Goal: Task Accomplishment & Management: Use online tool/utility

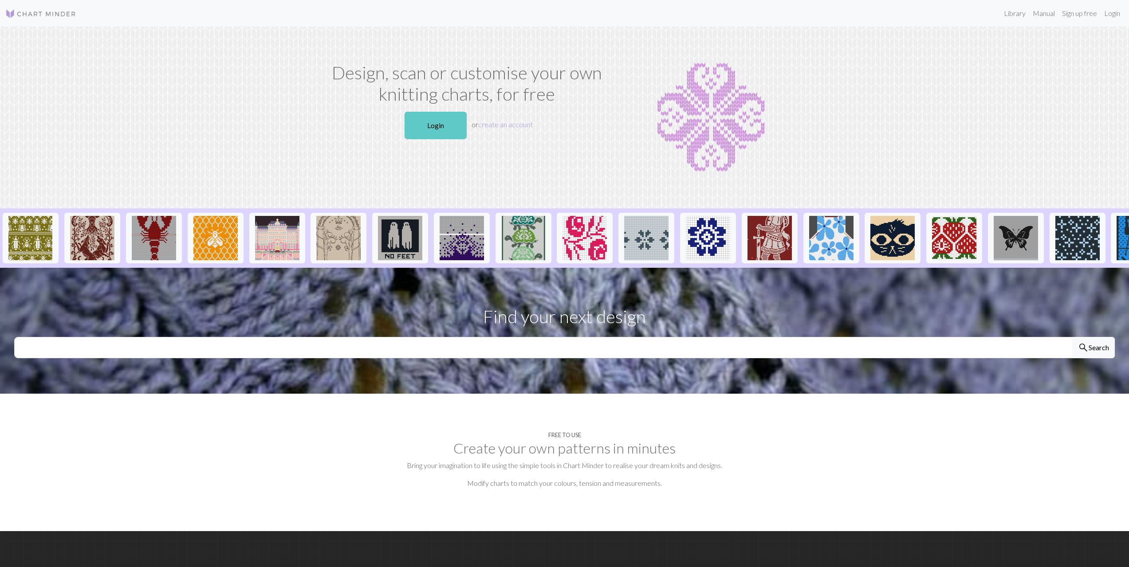
click at [436, 132] on link "Login" at bounding box center [436, 126] width 62 height 28
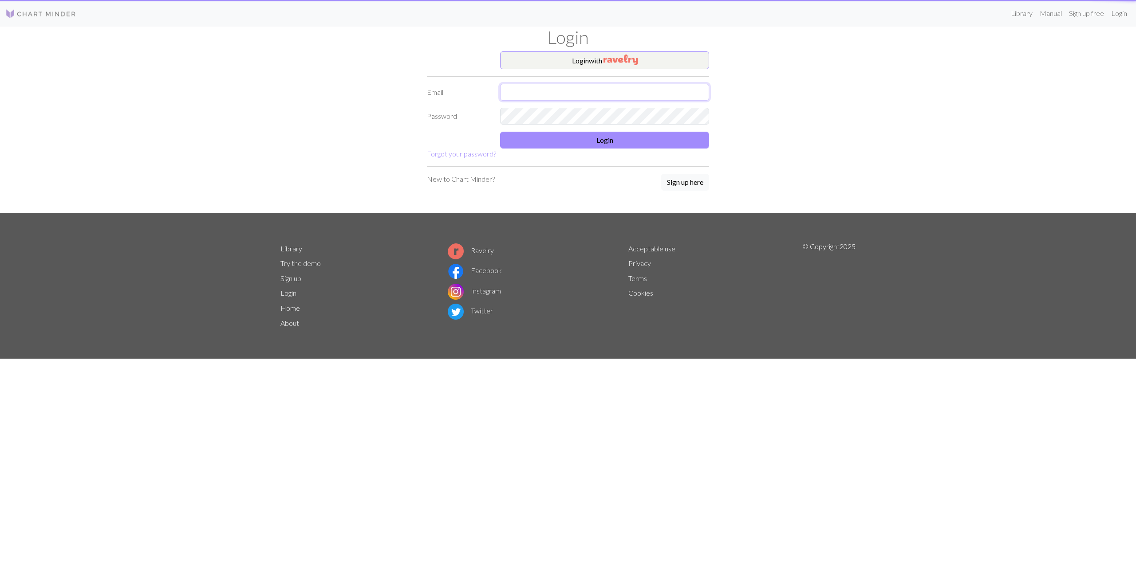
type input "[EMAIL_ADDRESS][DOMAIN_NAME]"
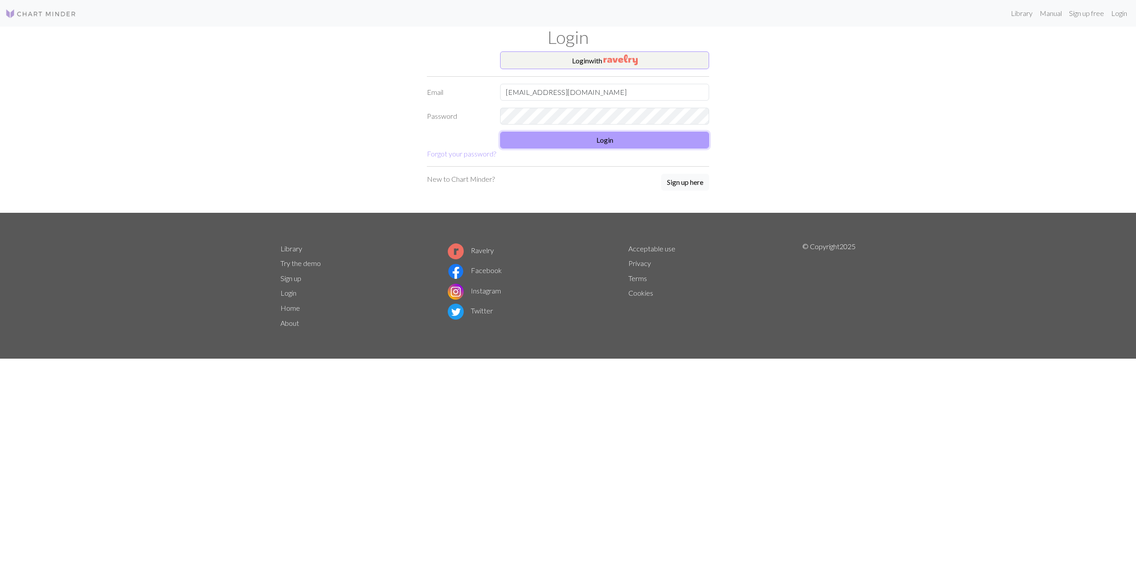
click at [612, 145] on button "Login" at bounding box center [604, 140] width 209 height 17
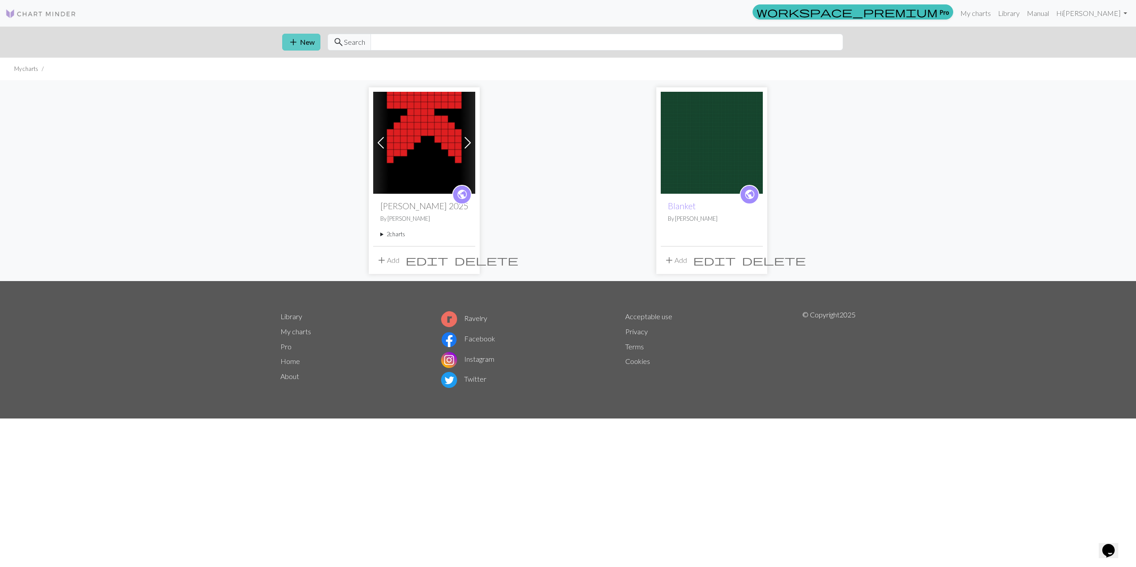
click at [301, 44] on button "add New" at bounding box center [301, 42] width 38 height 17
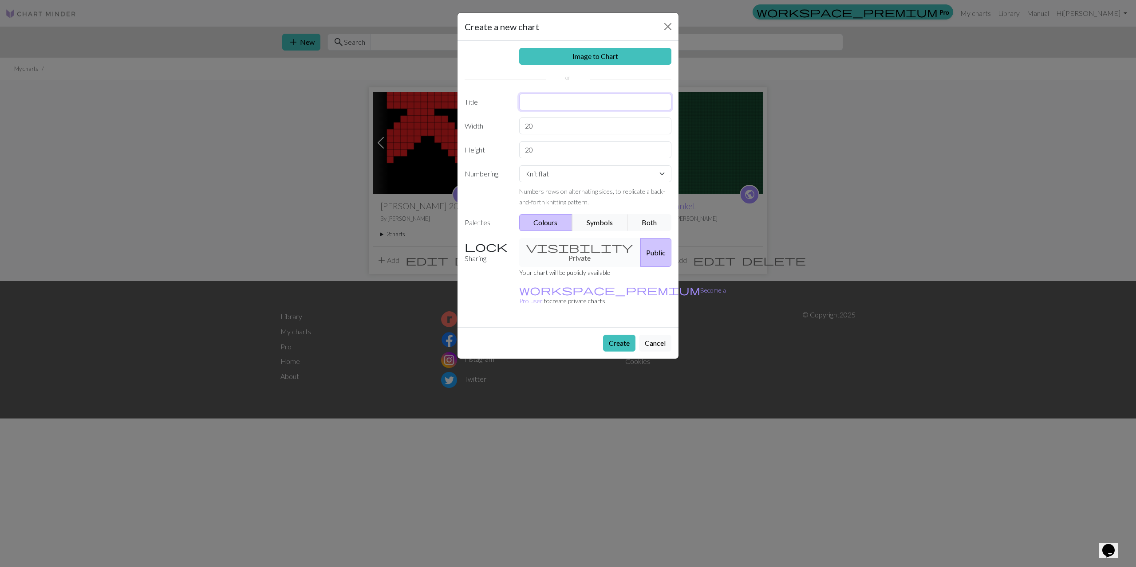
click at [538, 102] on input "text" at bounding box center [595, 102] width 153 height 17
type input "[PERSON_NAME]"
click at [593, 227] on button "Symbols" at bounding box center [600, 222] width 56 height 17
click at [555, 226] on button "Colours" at bounding box center [546, 222] width 54 height 17
click at [599, 223] on button "Symbols" at bounding box center [600, 222] width 56 height 17
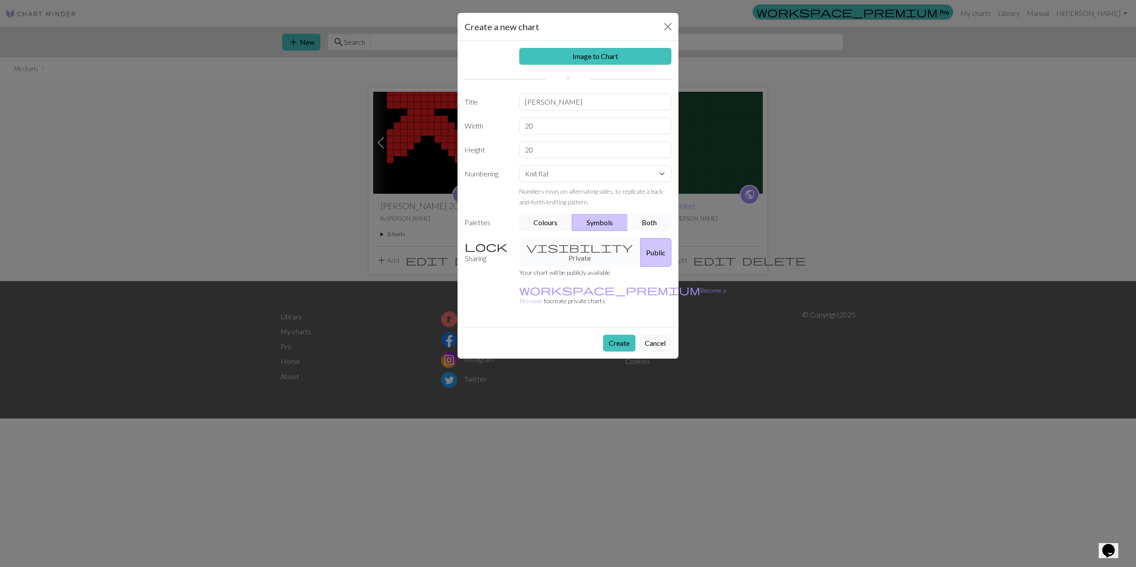
click at [655, 226] on button "Both" at bounding box center [649, 222] width 44 height 17
click at [568, 175] on select "Knit flat Knit in the round Lace knitting Cross stitch" at bounding box center [595, 173] width 153 height 17
click at [628, 335] on button "Create" at bounding box center [619, 343] width 32 height 17
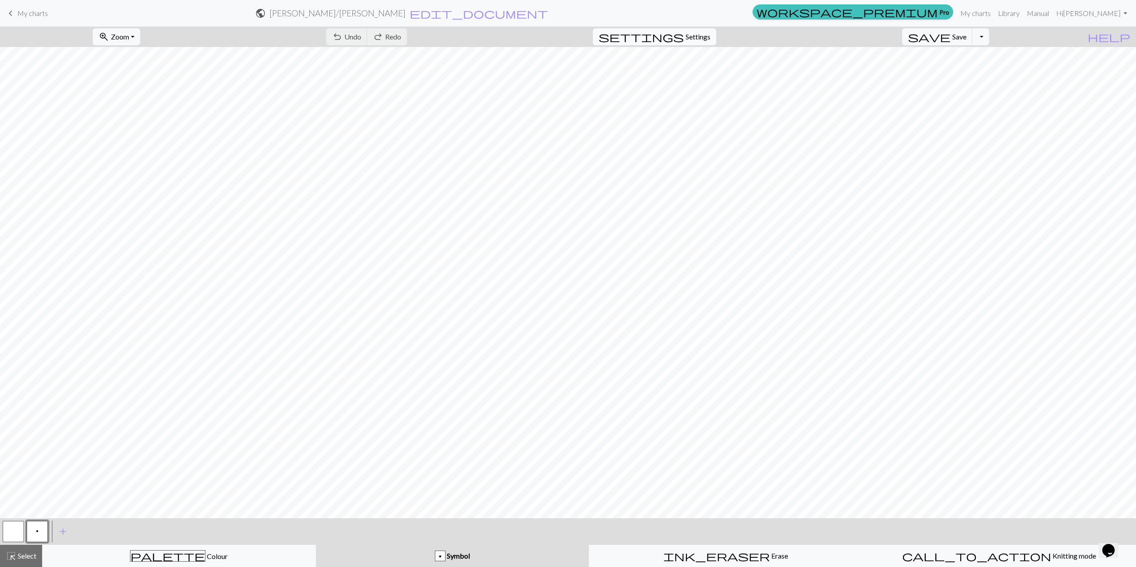
click at [702, 38] on span "Settings" at bounding box center [697, 36] width 25 height 11
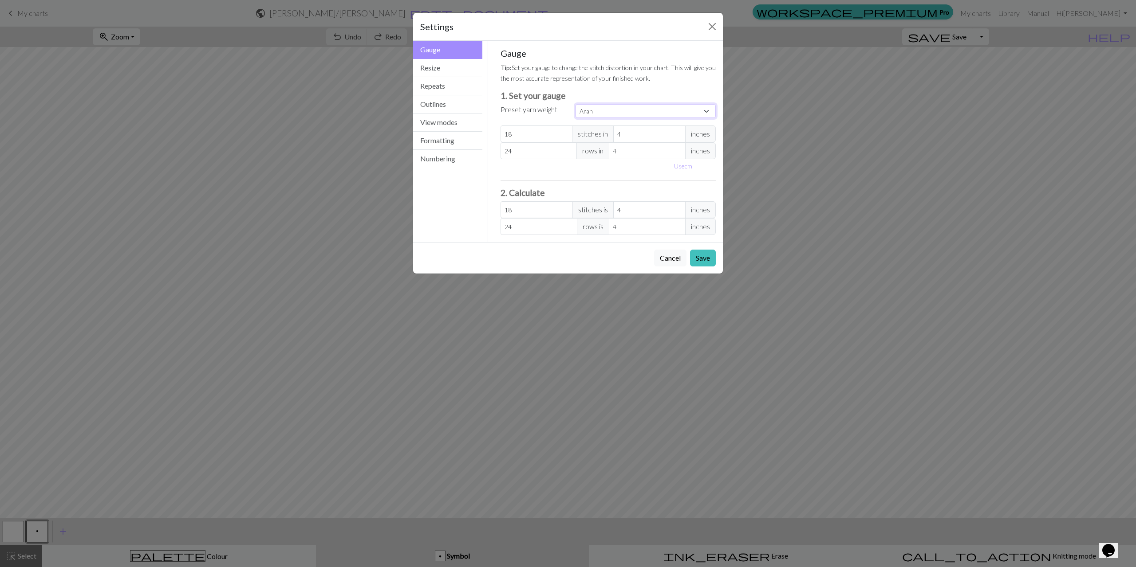
click at [596, 109] on select "Custom Square Lace Light Fingering Fingering Sport Double knit Worsted Aran Bul…" at bounding box center [645, 111] width 140 height 14
select select "worsted"
click at [575, 104] on select "Custom Square Lace Light Fingering Fingering Sport Double knit Worsted Aran Bul…" at bounding box center [645, 111] width 140 height 14
type input "20"
type input "26"
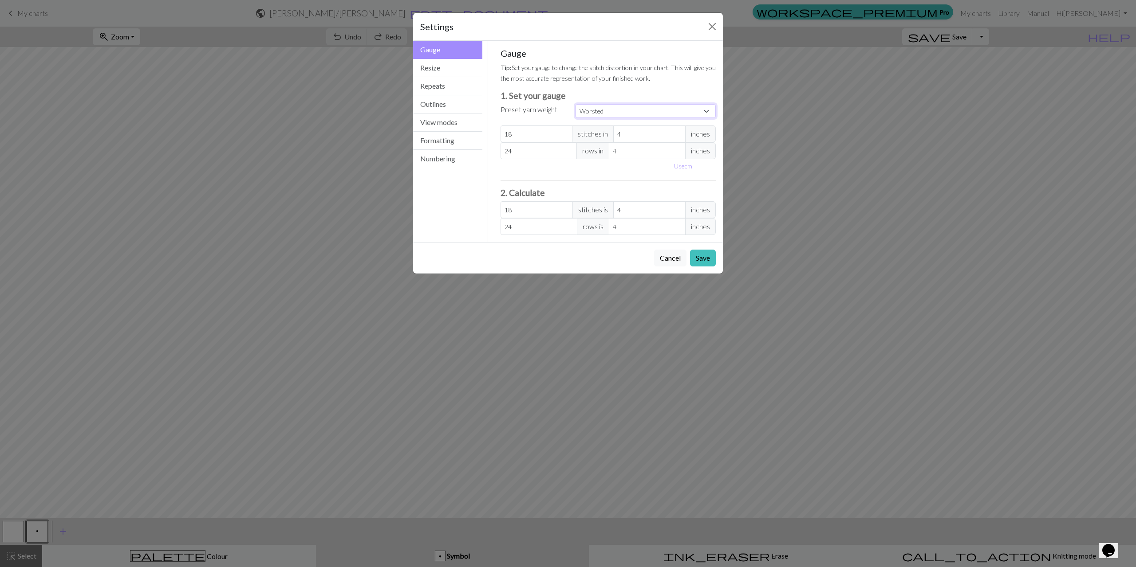
type input "20"
type input "26"
click at [616, 107] on select "Custom Square Lace Light Fingering Fingering Sport Double knit Worsted Aran Bul…" at bounding box center [645, 111] width 140 height 14
select select "aran"
click at [575, 104] on select "Custom Square Lace Light Fingering Fingering Sport Double knit Worsted Aran Bul…" at bounding box center [645, 111] width 140 height 14
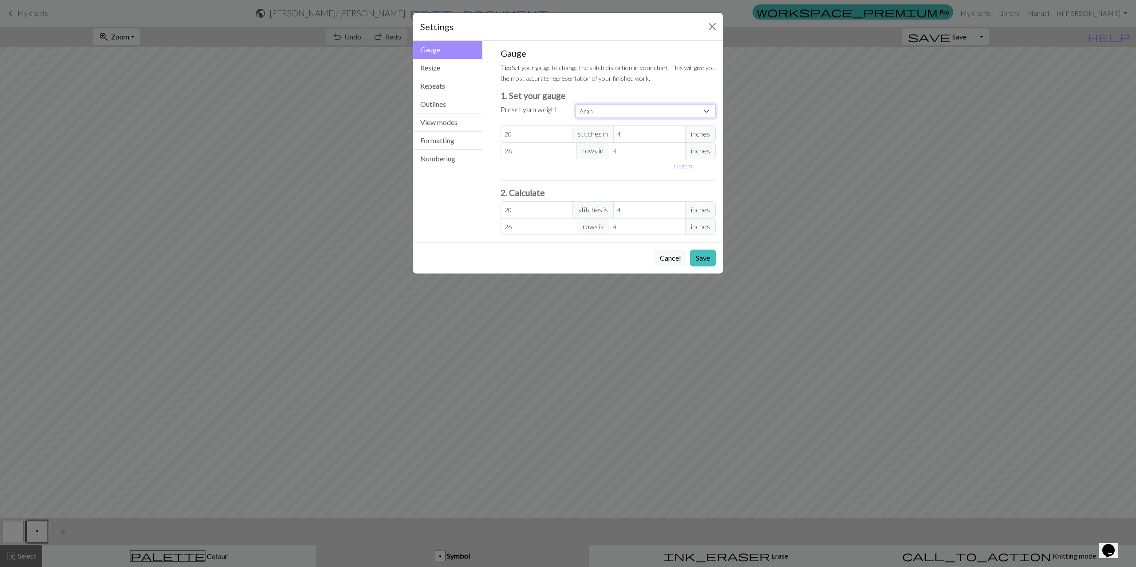
type input "18"
type input "24"
type input "18"
type input "24"
drag, startPoint x: 623, startPoint y: 209, endPoint x: 612, endPoint y: 208, distance: 11.2
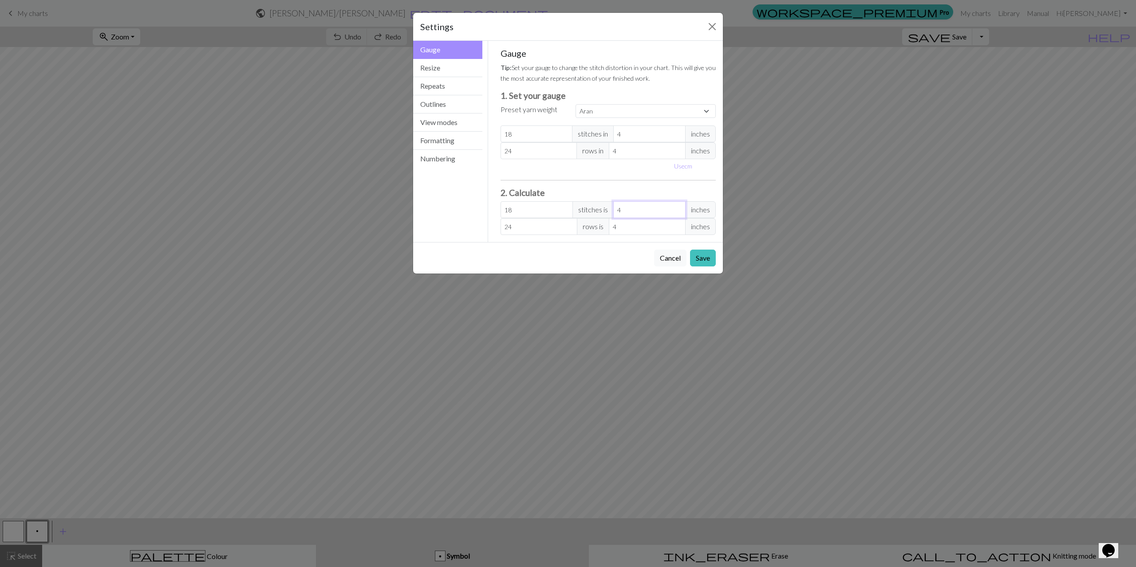
click at [612, 208] on div "18 stitches is 4 inches" at bounding box center [608, 209] width 216 height 17
type input "22.5"
type input "5"
drag, startPoint x: 627, startPoint y: 230, endPoint x: 609, endPoint y: 228, distance: 17.4
click at [609, 228] on input "4" at bounding box center [647, 226] width 77 height 17
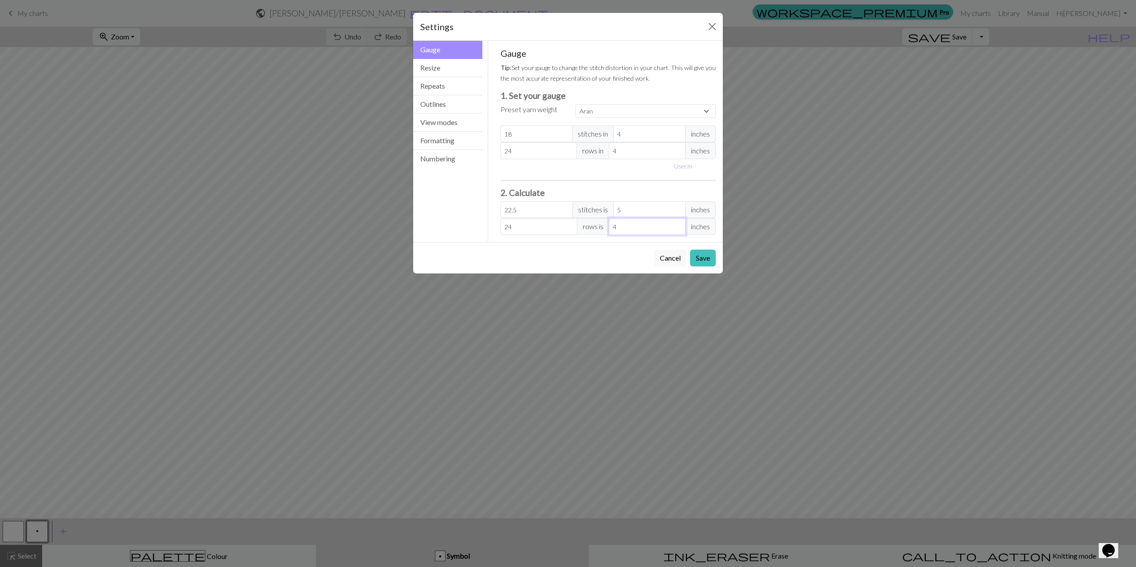
type input "42"
type input "7"
type input "432"
type input "72"
click at [526, 225] on input "432" at bounding box center [538, 226] width 77 height 17
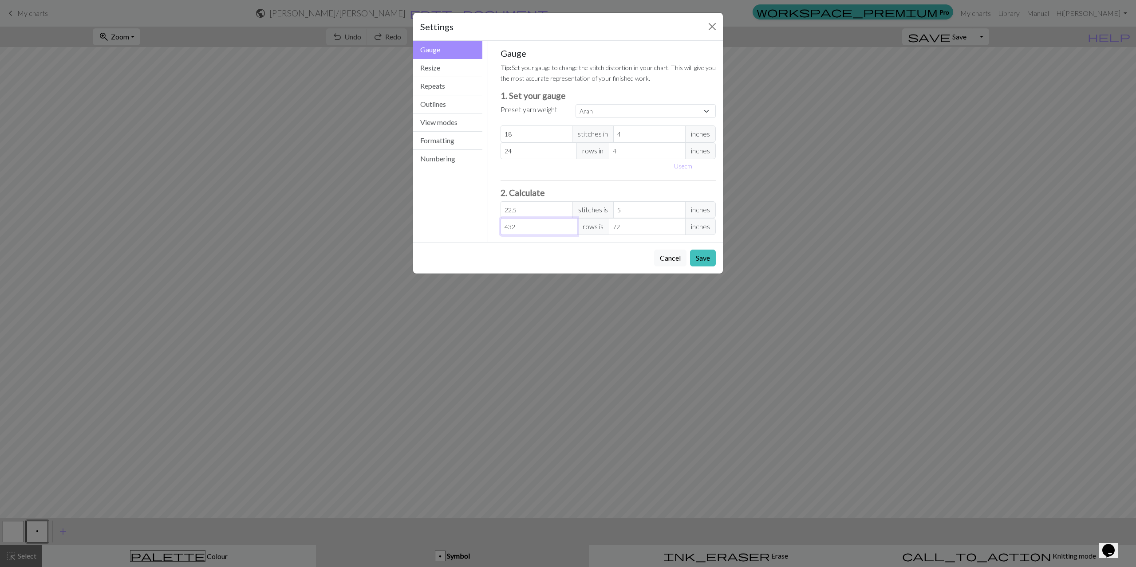
drag, startPoint x: 521, startPoint y: 228, endPoint x: 506, endPoint y: 231, distance: 15.2
click at [506, 231] on input "432" at bounding box center [538, 226] width 77 height 17
click at [431, 70] on button "Resize" at bounding box center [447, 68] width 69 height 18
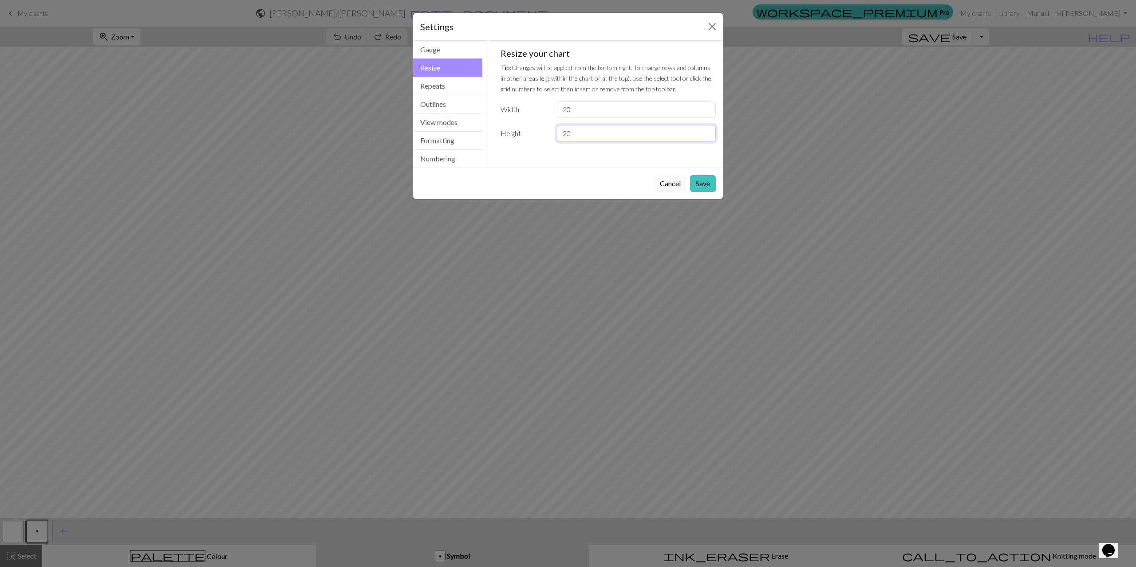
drag, startPoint x: 567, startPoint y: 135, endPoint x: 554, endPoint y: 134, distance: 12.9
click at [554, 134] on div "20" at bounding box center [635, 133] width 169 height 17
paste input "432"
drag, startPoint x: 600, startPoint y: 129, endPoint x: 559, endPoint y: 132, distance: 41.4
click at [559, 132] on input "432" at bounding box center [636, 133] width 159 height 17
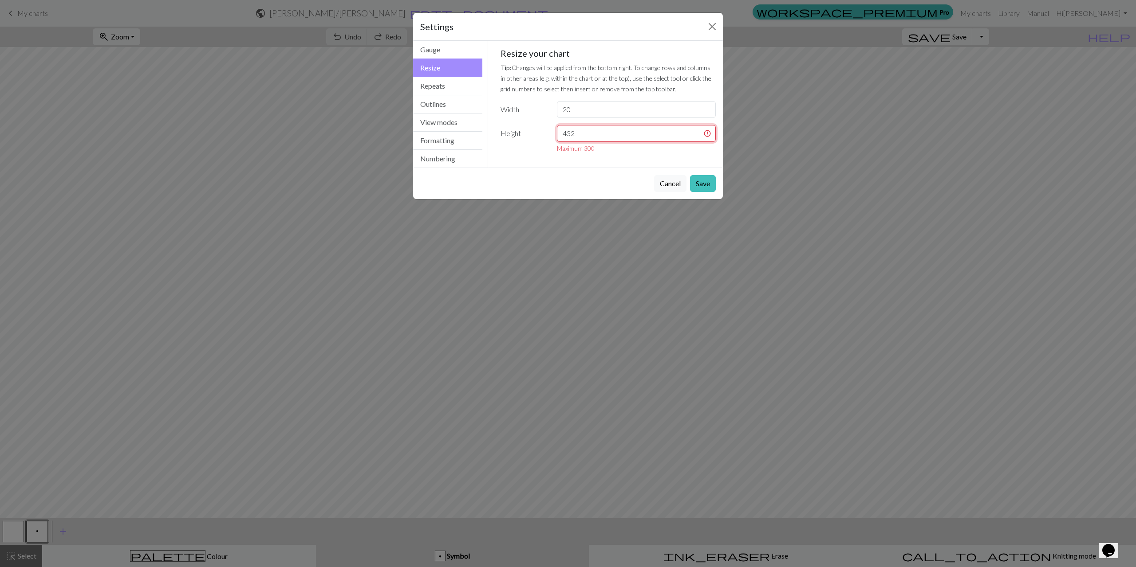
type input "432"
drag, startPoint x: 578, startPoint y: 111, endPoint x: 558, endPoint y: 107, distance: 20.0
click at [558, 107] on input "20" at bounding box center [636, 109] width 159 height 17
paste input "432"
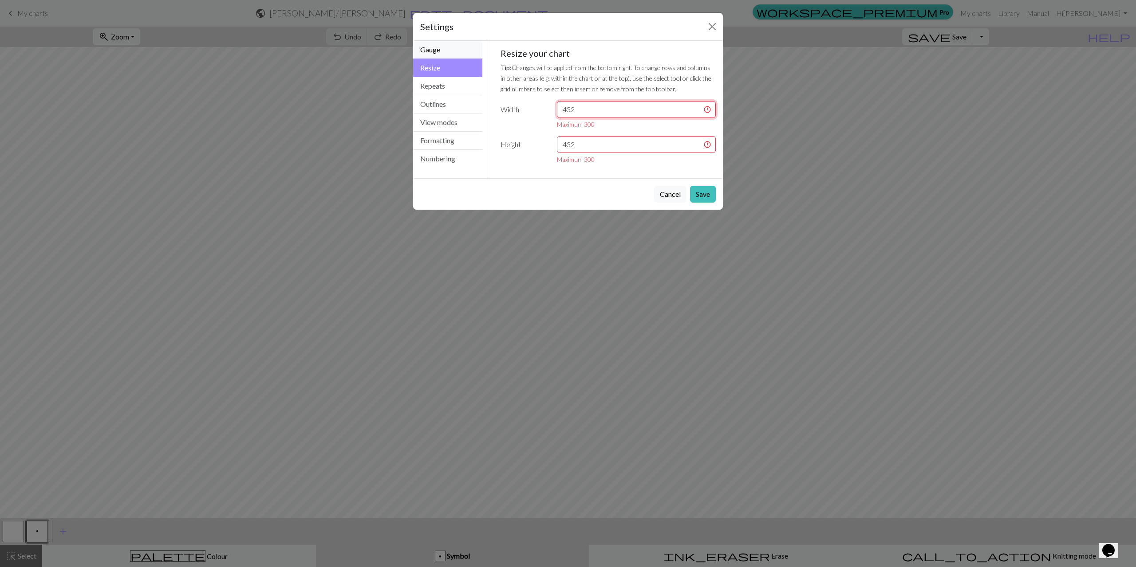
type input "432"
click at [433, 50] on button "Gauge" at bounding box center [447, 50] width 69 height 18
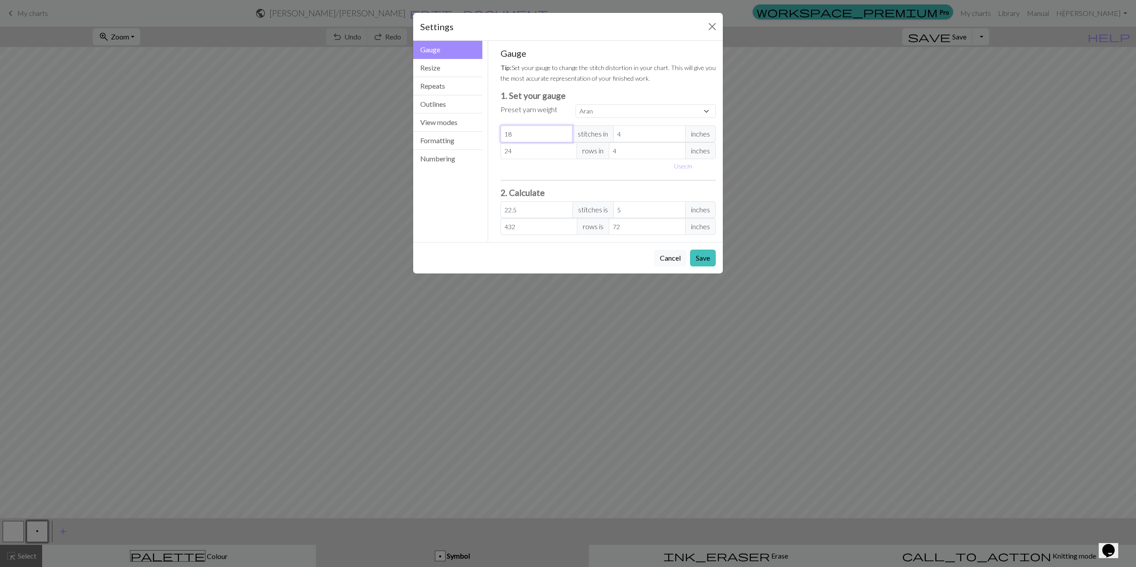
click at [520, 136] on input "18" at bounding box center [536, 134] width 72 height 17
select select "custom"
type input "1"
type input "1.25"
type input "17"
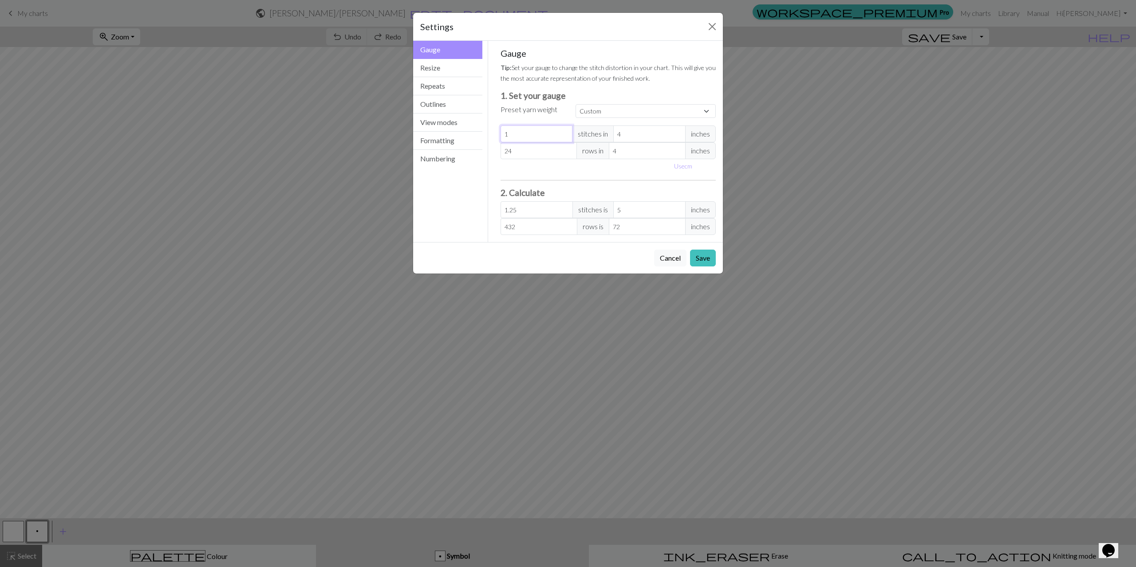
type input "21.25"
type input "17"
click at [519, 153] on input "24" at bounding box center [538, 150] width 77 height 17
type input "2"
type input "36"
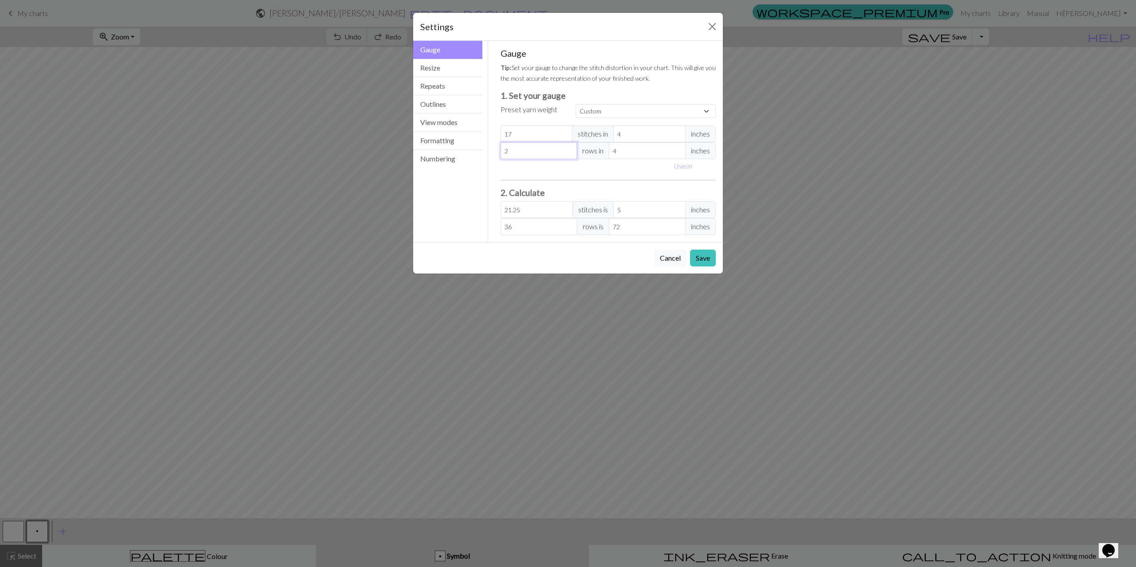
type input "23"
type input "414"
type input "23"
drag, startPoint x: 627, startPoint y: 229, endPoint x: 617, endPoint y: 227, distance: 10.4
click at [617, 227] on input "72" at bounding box center [647, 226] width 77 height 17
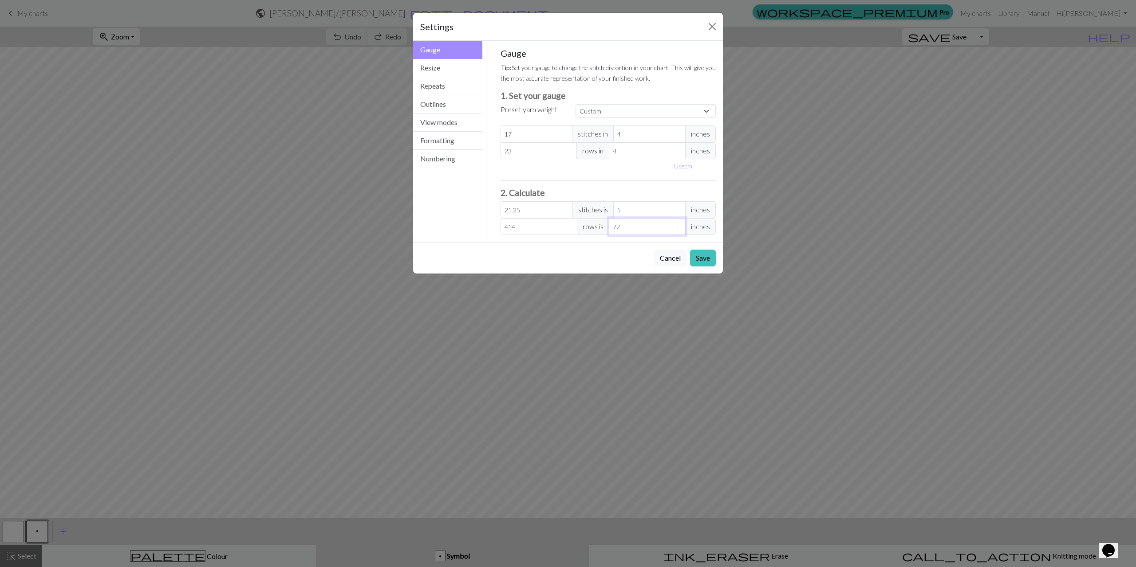
type input "40.25"
type input "7"
type input "0"
type input "34.5"
type input "6"
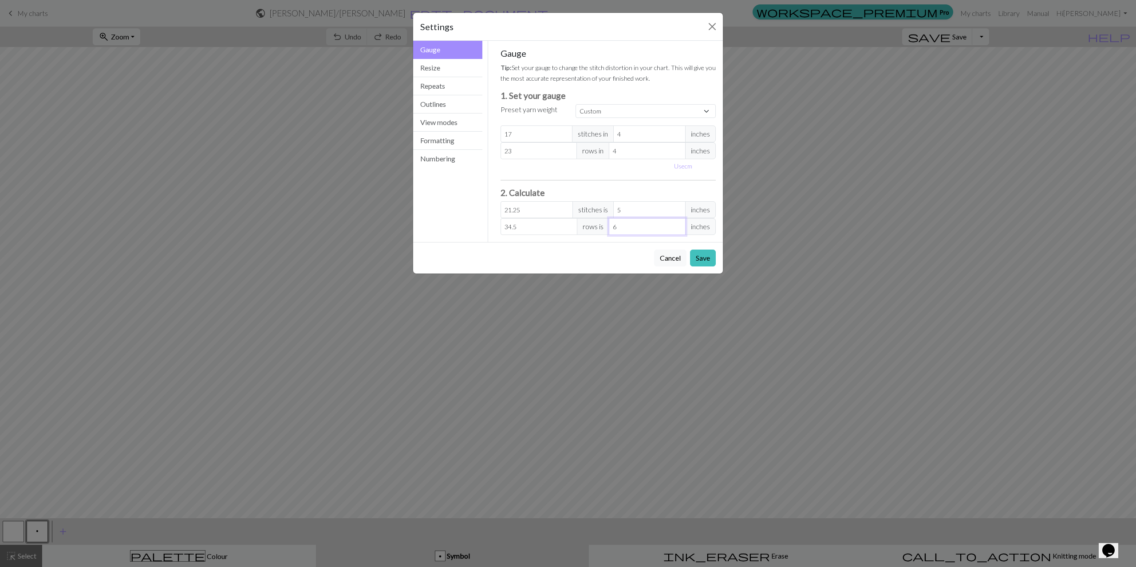
type input "379.5"
type input "66"
drag, startPoint x: 622, startPoint y: 206, endPoint x: 613, endPoint y: 205, distance: 9.3
click at [613, 205] on input "5" at bounding box center [649, 209] width 72 height 17
type input "17"
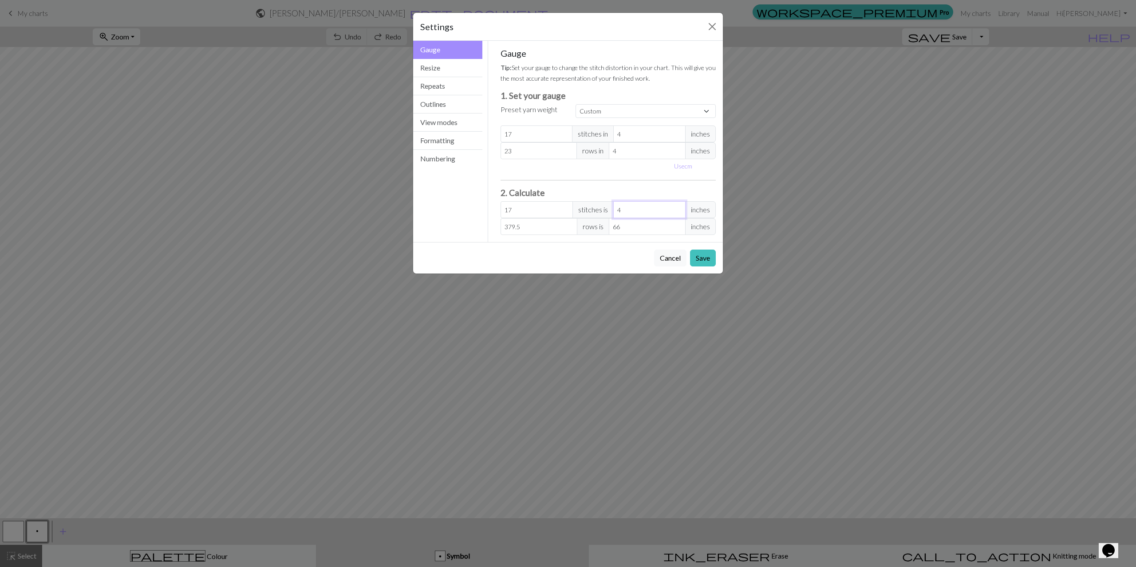
type input "4"
click at [604, 190] on h3 "2. Calculate" at bounding box center [608, 193] width 216 height 10
drag, startPoint x: 634, startPoint y: 228, endPoint x: 601, endPoint y: 227, distance: 33.3
click at [601, 227] on div "379.5 rows is 66 inches" at bounding box center [608, 226] width 216 height 17
type input "34.5"
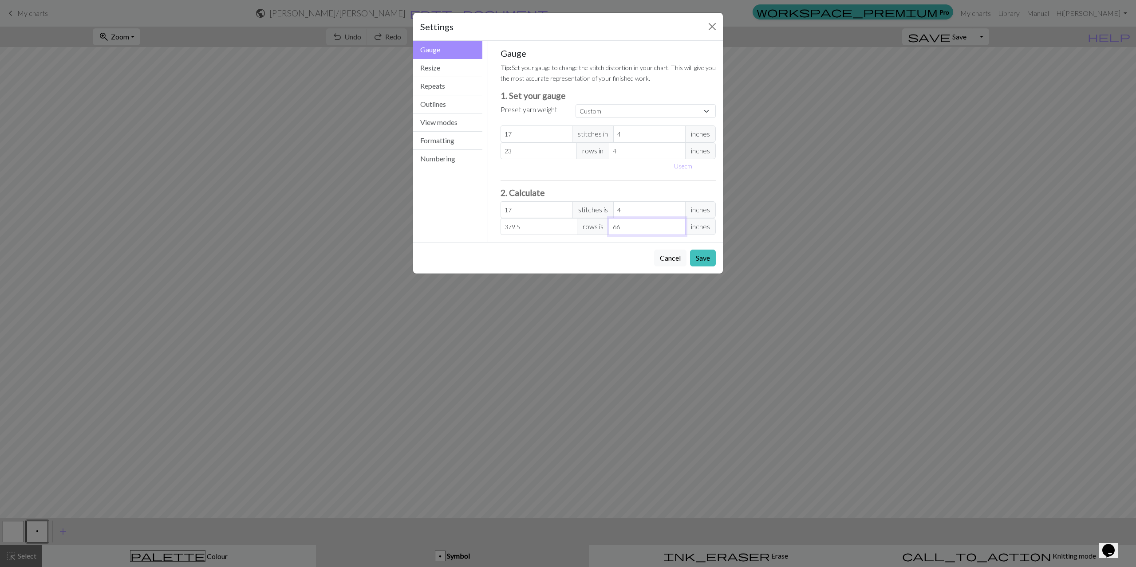
type input "6"
type input "345"
type input "60"
click at [576, 245] on div "Cancel Save" at bounding box center [568, 257] width 310 height 31
click at [436, 68] on button "Resize" at bounding box center [447, 68] width 69 height 18
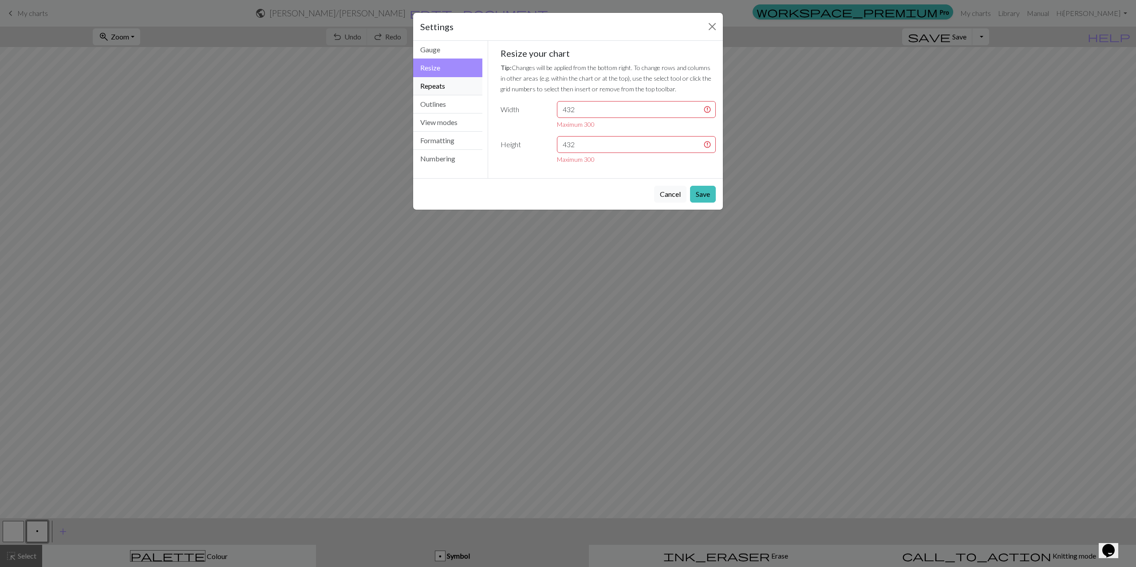
click at [467, 86] on button "Repeats" at bounding box center [447, 86] width 69 height 18
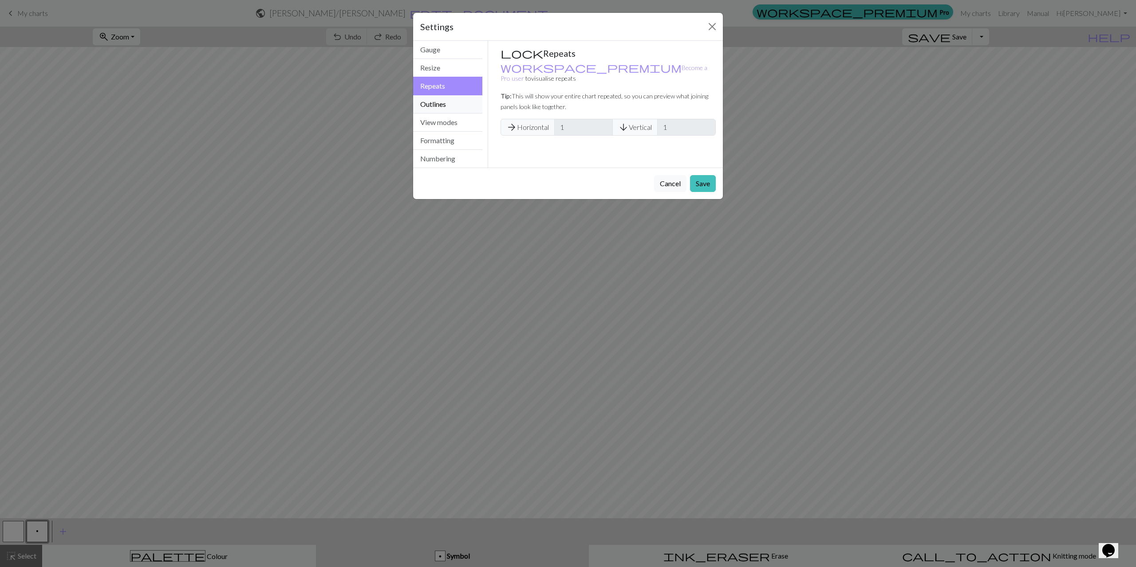
click at [458, 105] on button "Outlines" at bounding box center [447, 104] width 69 height 18
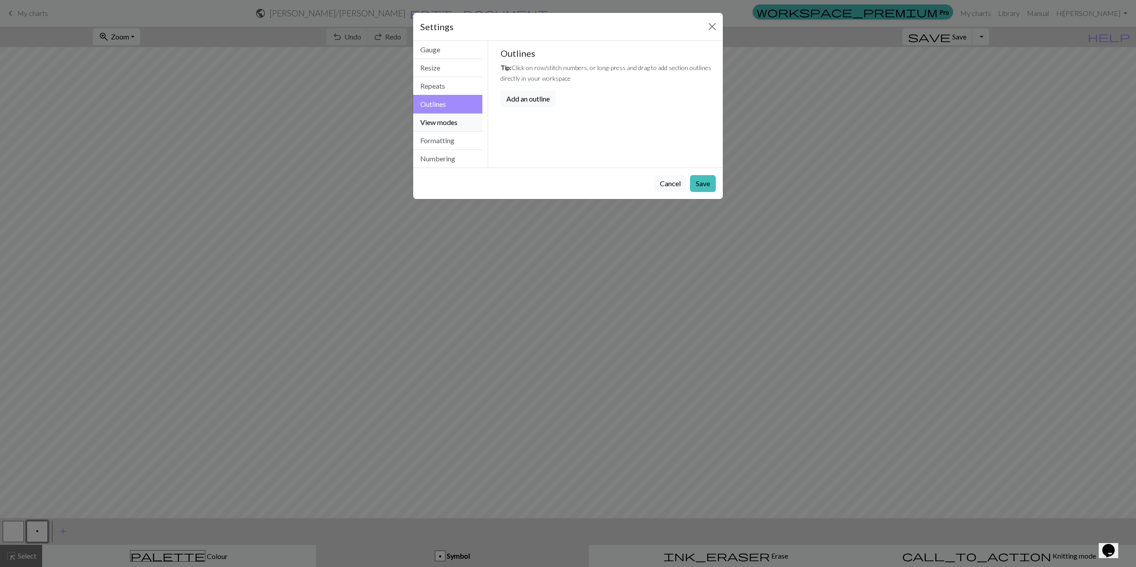
click at [459, 122] on button "View modes" at bounding box center [447, 123] width 69 height 18
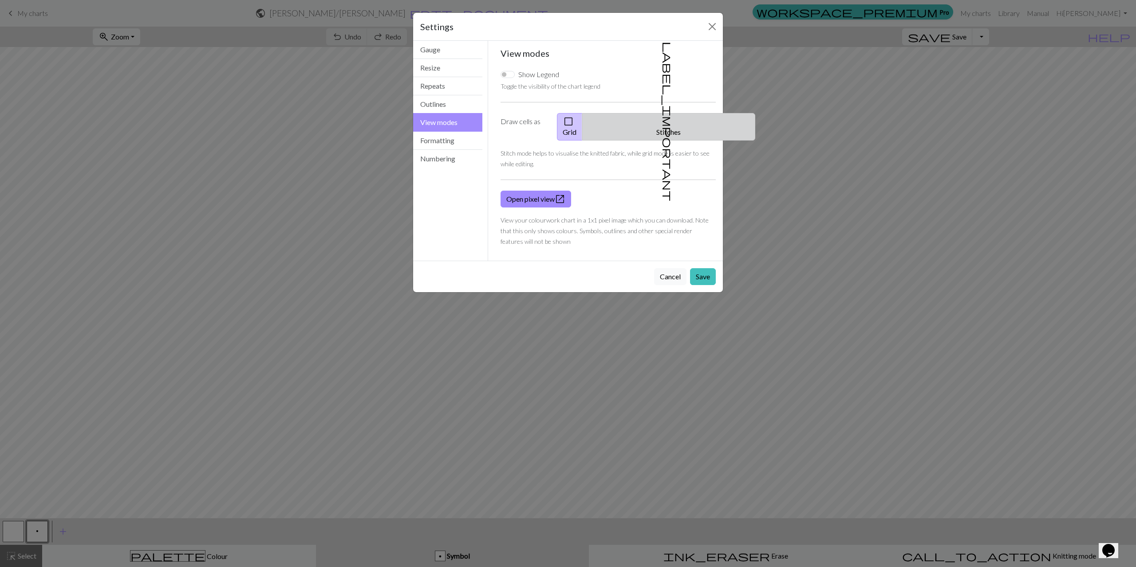
click at [699, 118] on button "label_important Stitches" at bounding box center [668, 127] width 173 height 28
click at [446, 67] on button "Resize" at bounding box center [447, 68] width 69 height 18
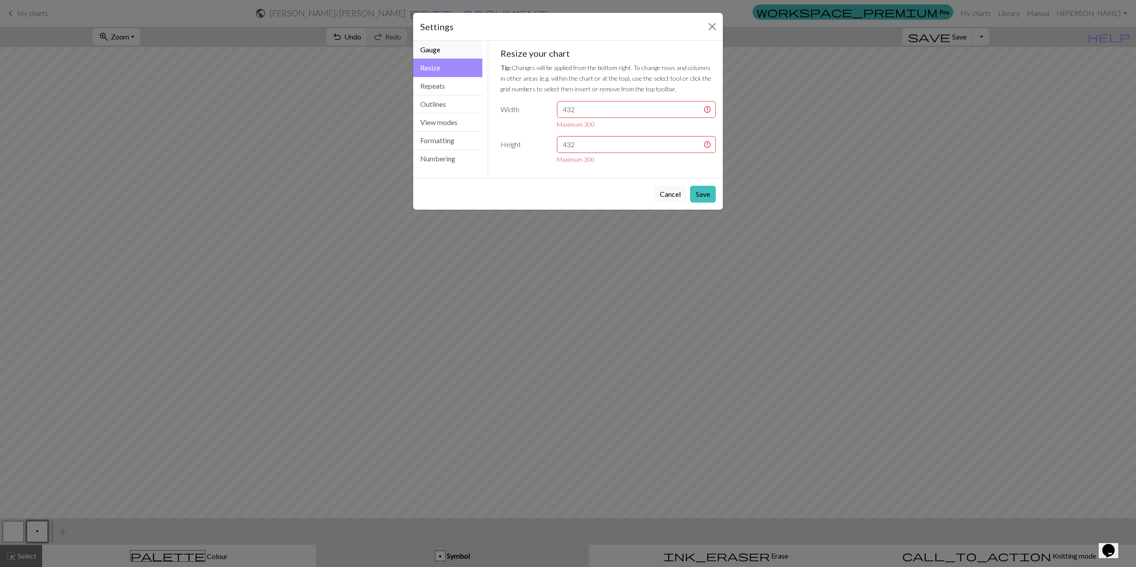
click at [438, 49] on button "Gauge" at bounding box center [447, 50] width 69 height 18
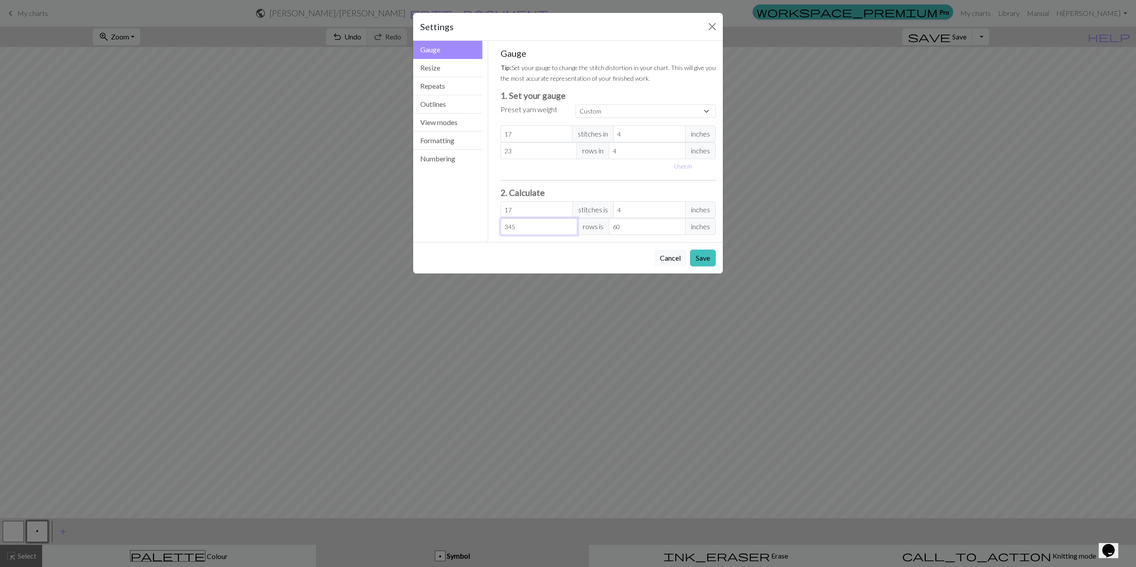
drag, startPoint x: 530, startPoint y: 226, endPoint x: 503, endPoint y: 227, distance: 27.9
click at [503, 227] on input "345" at bounding box center [538, 226] width 77 height 17
click at [434, 68] on button "Resize" at bounding box center [447, 68] width 69 height 18
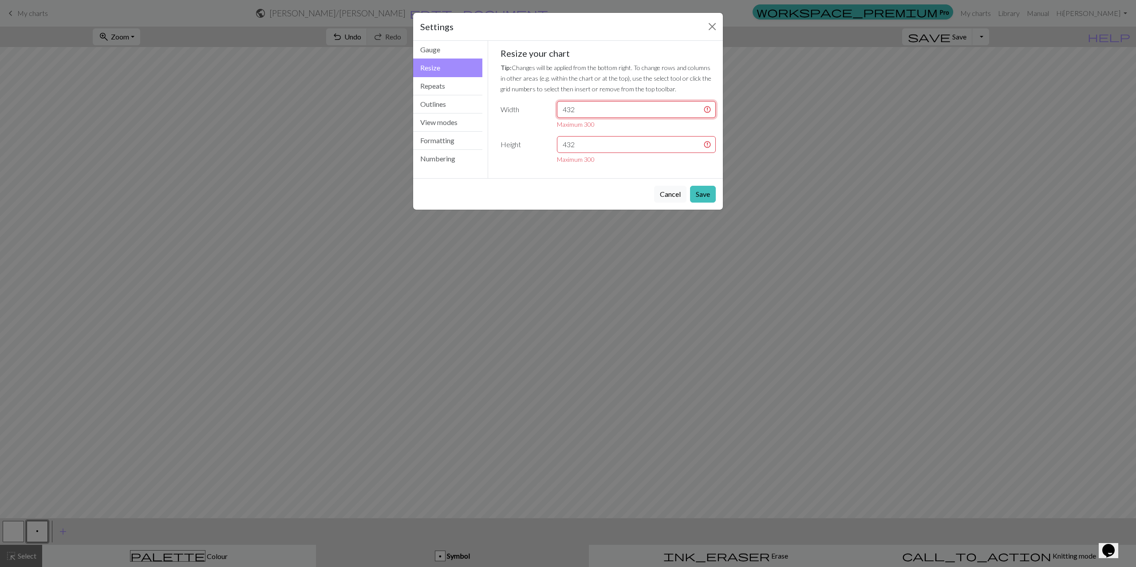
drag, startPoint x: 586, startPoint y: 109, endPoint x: 532, endPoint y: 104, distance: 54.3
click at [532, 104] on div "Width 432 Maximum 300" at bounding box center [608, 115] width 226 height 28
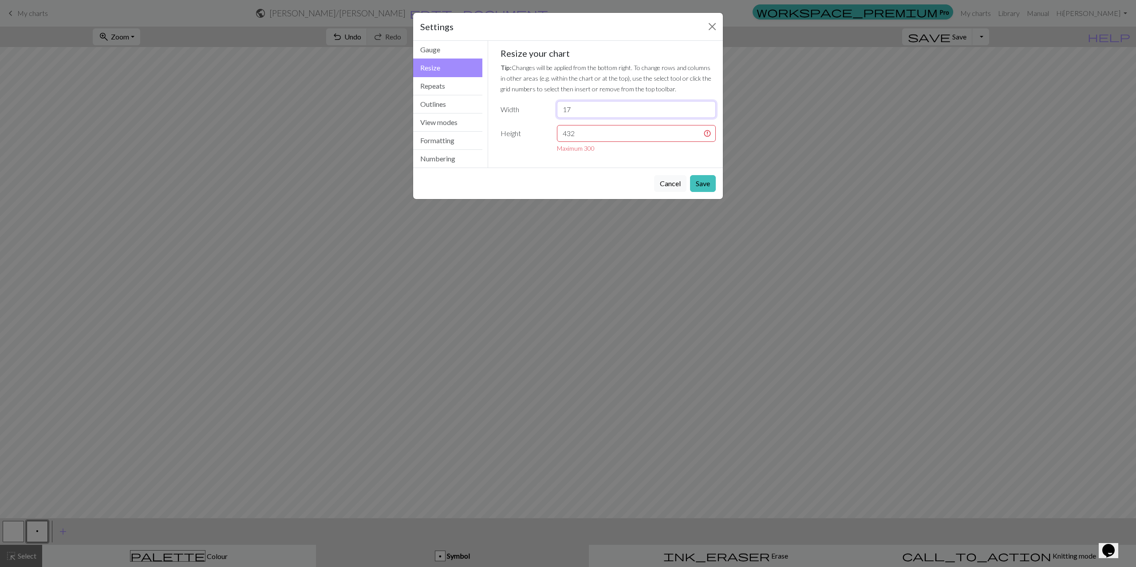
type input "17"
drag, startPoint x: 579, startPoint y: 131, endPoint x: 538, endPoint y: 132, distance: 40.8
click at [538, 132] on div "Height 432 Maximum 300" at bounding box center [608, 139] width 226 height 28
paste input "345"
click at [627, 164] on div "Gauge Tip: Set your gauge to change the stitch distortion in your chart. This w…" at bounding box center [608, 104] width 230 height 126
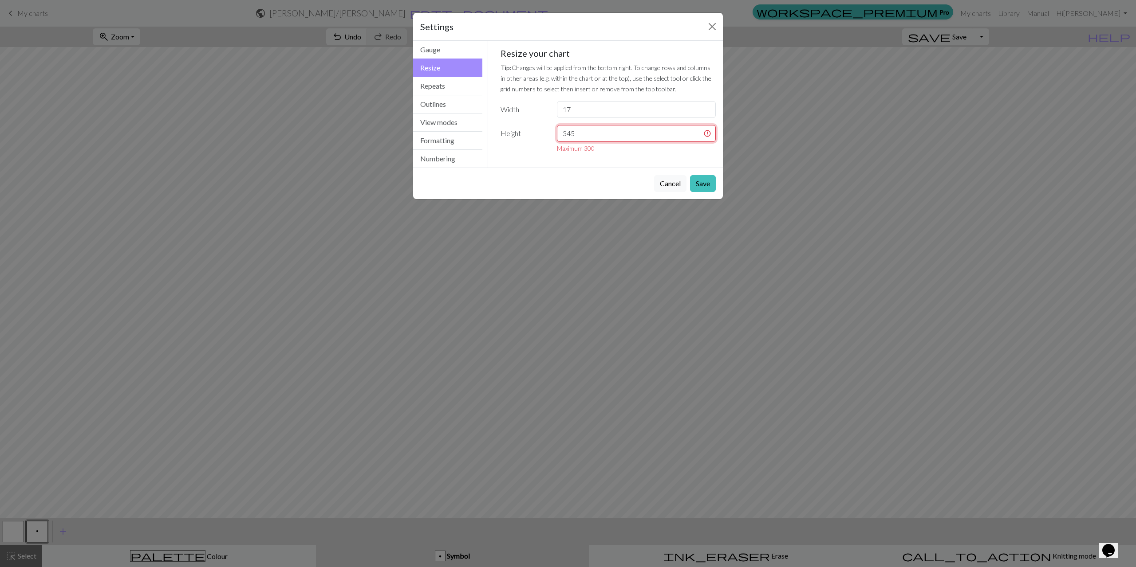
drag, startPoint x: 586, startPoint y: 131, endPoint x: 547, endPoint y: 134, distance: 39.1
click at [547, 134] on div "Height 345 Maximum 300" at bounding box center [608, 139] width 226 height 28
type input "172"
click at [707, 185] on button "Save" at bounding box center [703, 183] width 26 height 17
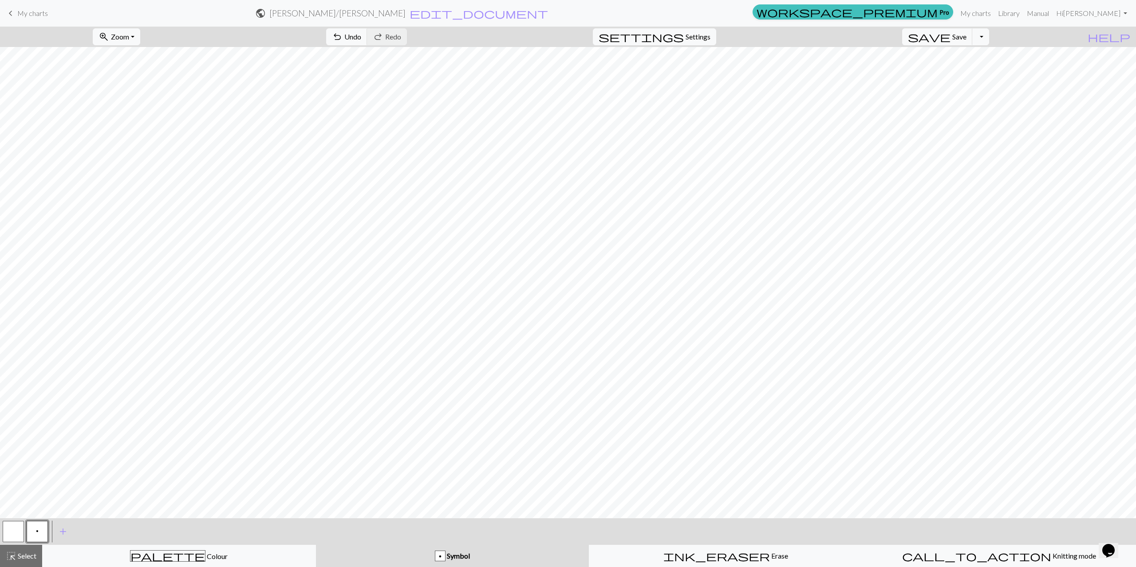
click at [13, 14] on span "keyboard_arrow_left" at bounding box center [10, 13] width 11 height 12
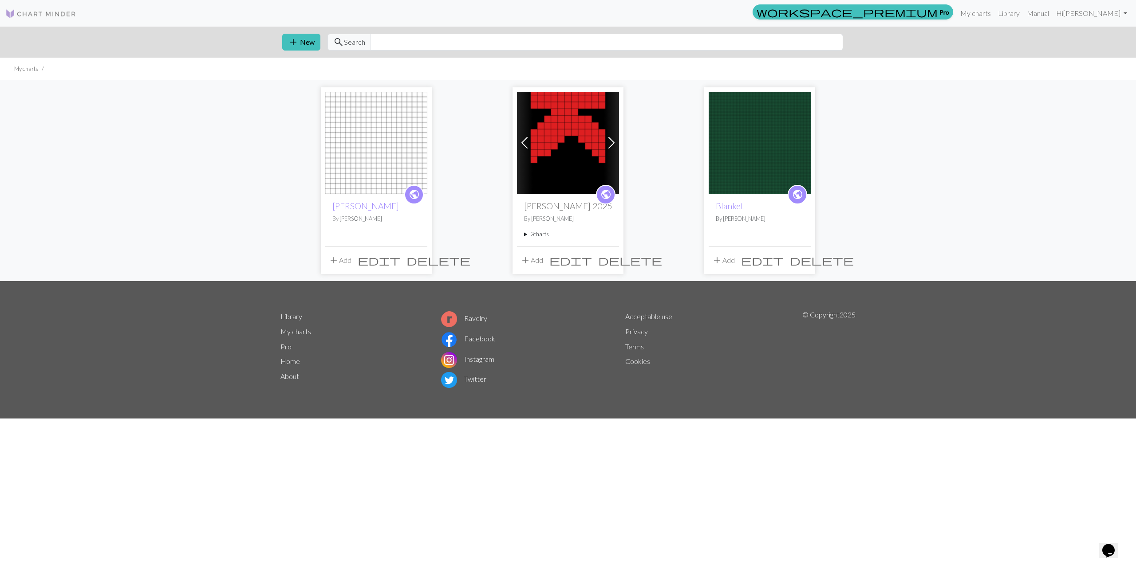
click at [542, 233] on summary "2 charts" at bounding box center [568, 234] width 88 height 8
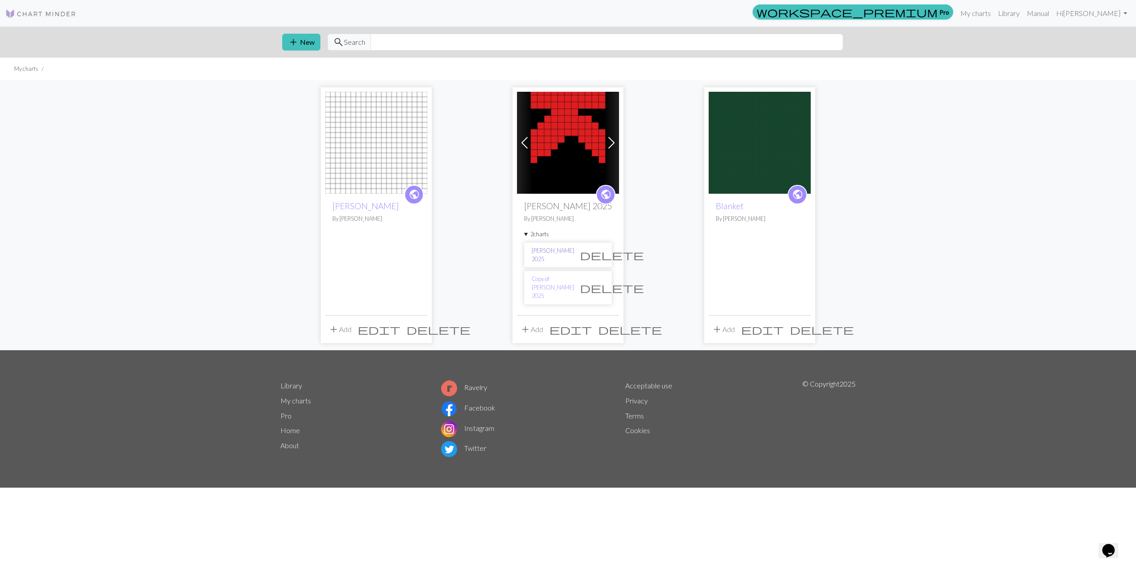
drag, startPoint x: 560, startPoint y: 253, endPoint x: 549, endPoint y: 255, distance: 11.2
click at [549, 255] on link "[PERSON_NAME] 2025" at bounding box center [552, 255] width 43 height 17
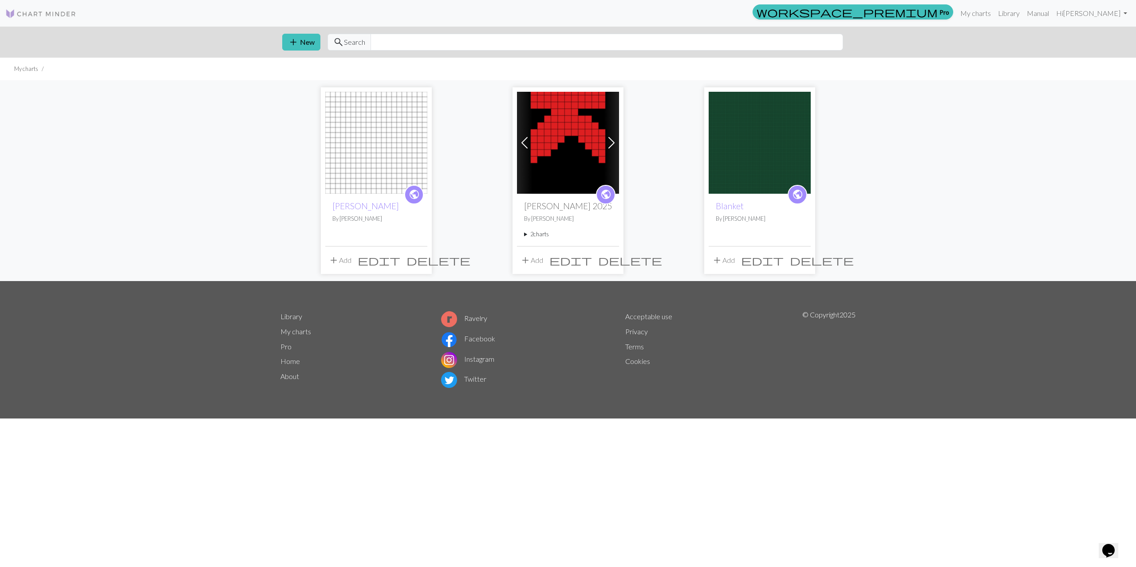
click at [537, 233] on summary "2 charts" at bounding box center [568, 234] width 88 height 8
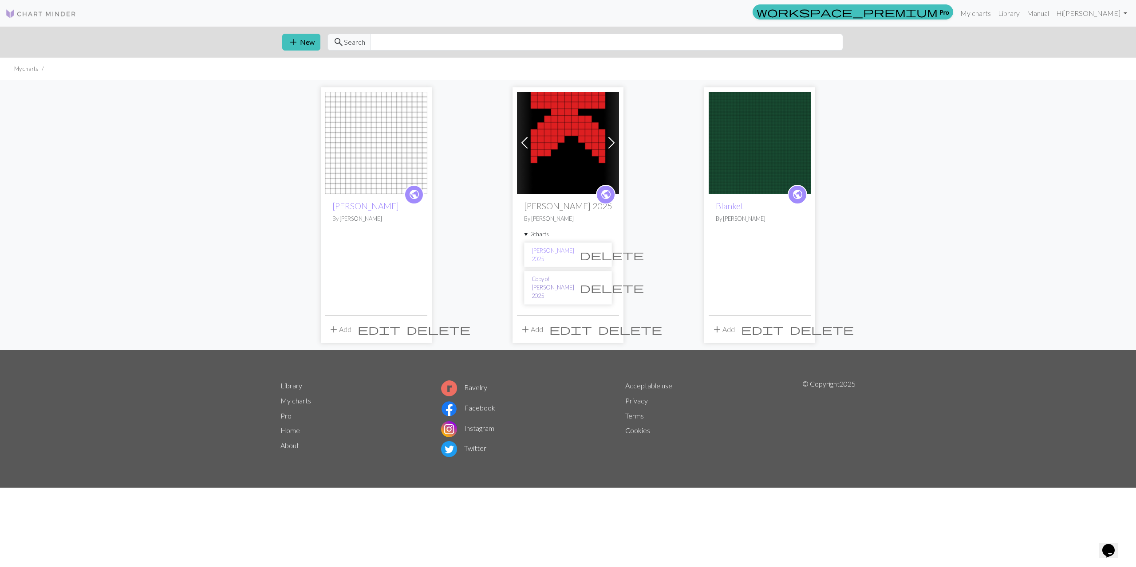
click at [550, 281] on link "Copy of [PERSON_NAME] 2025" at bounding box center [552, 288] width 43 height 26
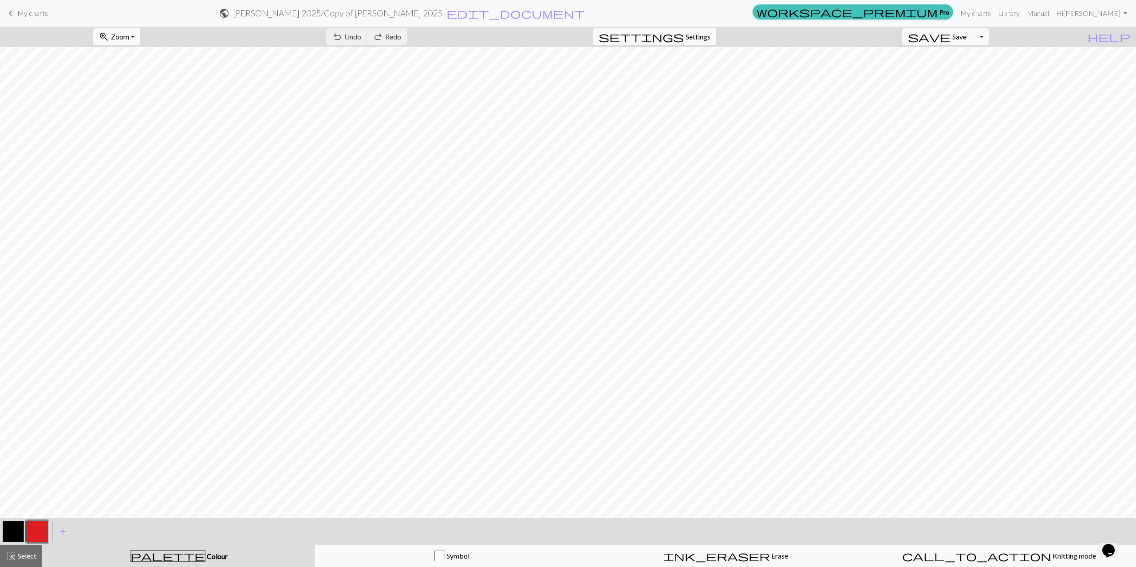
click at [14, 533] on button "button" at bounding box center [13, 531] width 21 height 21
click at [41, 525] on button "button" at bounding box center [37, 531] width 21 height 21
click at [41, 525] on div "Edit colour Name CC1 Use advanced picker workspace_premium Become a Pro user to…" at bounding box center [568, 283] width 1136 height 567
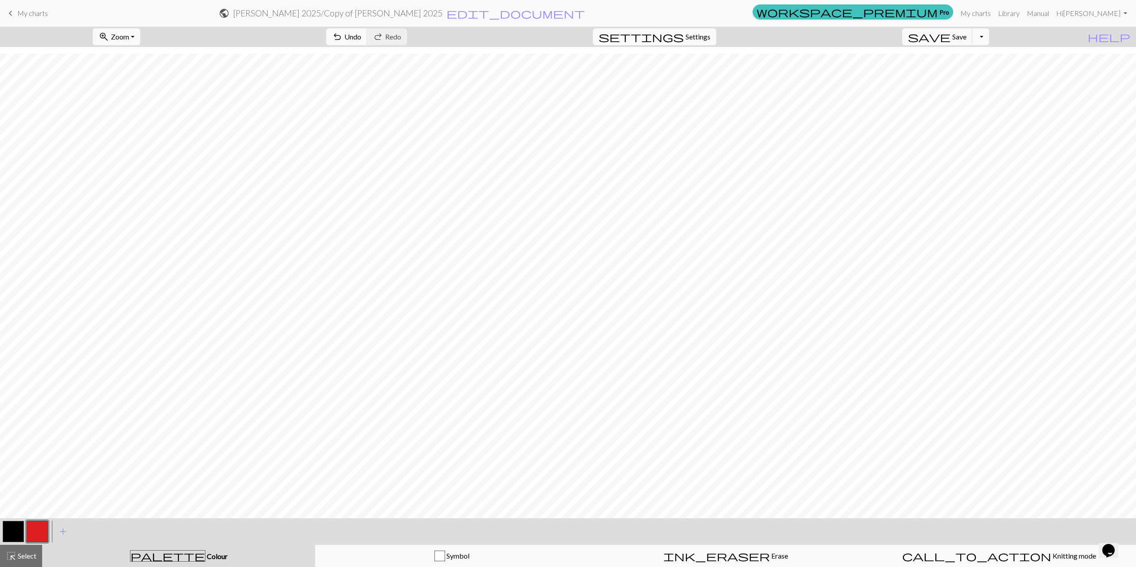
drag, startPoint x: 41, startPoint y: 525, endPoint x: 37, endPoint y: 530, distance: 6.7
click at [37, 530] on button "button" at bounding box center [37, 531] width 21 height 21
click at [37, 530] on div "Edit colour Name CC1 Use advanced picker workspace_premium Become a Pro user to…" at bounding box center [568, 283] width 1136 height 567
click at [37, 530] on button "button" at bounding box center [37, 531] width 21 height 21
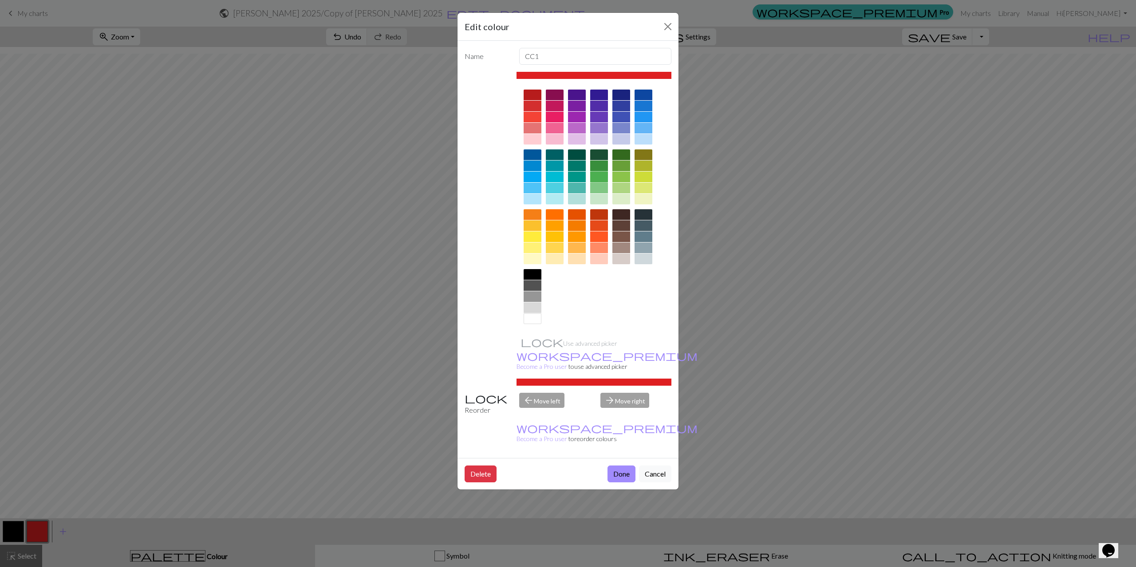
click at [602, 177] on div at bounding box center [599, 177] width 18 height 11
click at [625, 466] on button "Done" at bounding box center [621, 474] width 28 height 17
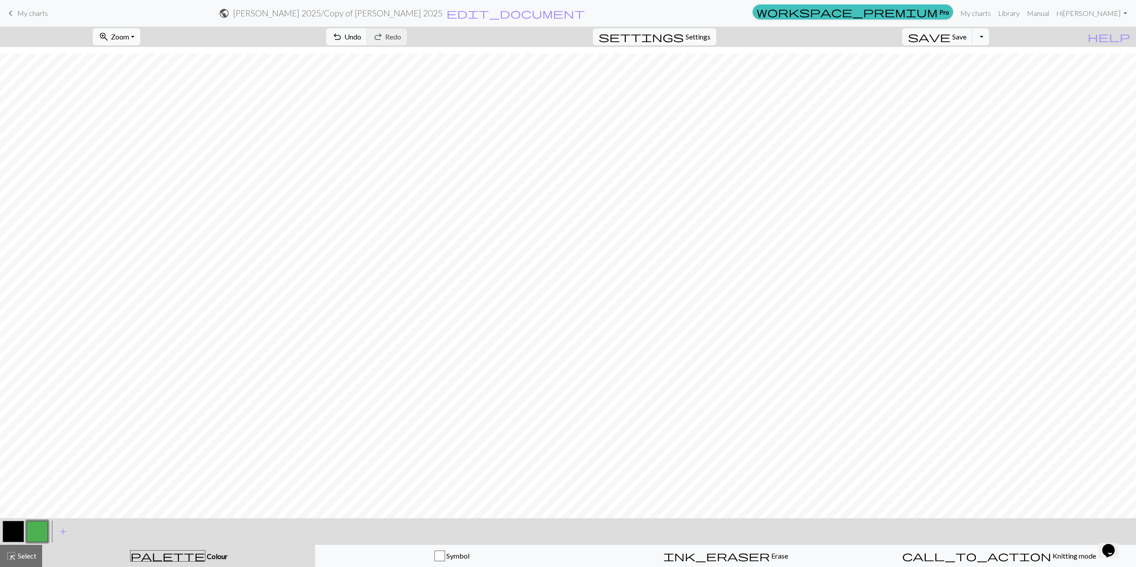
click at [989, 43] on button "Toggle Dropdown" at bounding box center [980, 36] width 17 height 17
click at [710, 39] on span "Settings" at bounding box center [697, 36] width 25 height 11
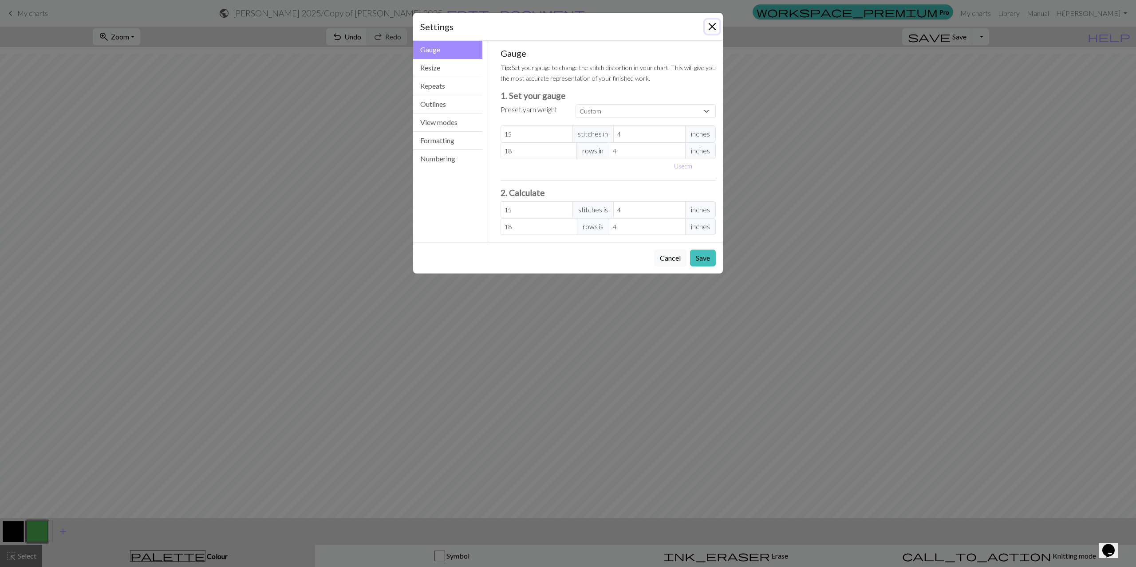
click at [711, 26] on button "Close" at bounding box center [712, 27] width 14 height 14
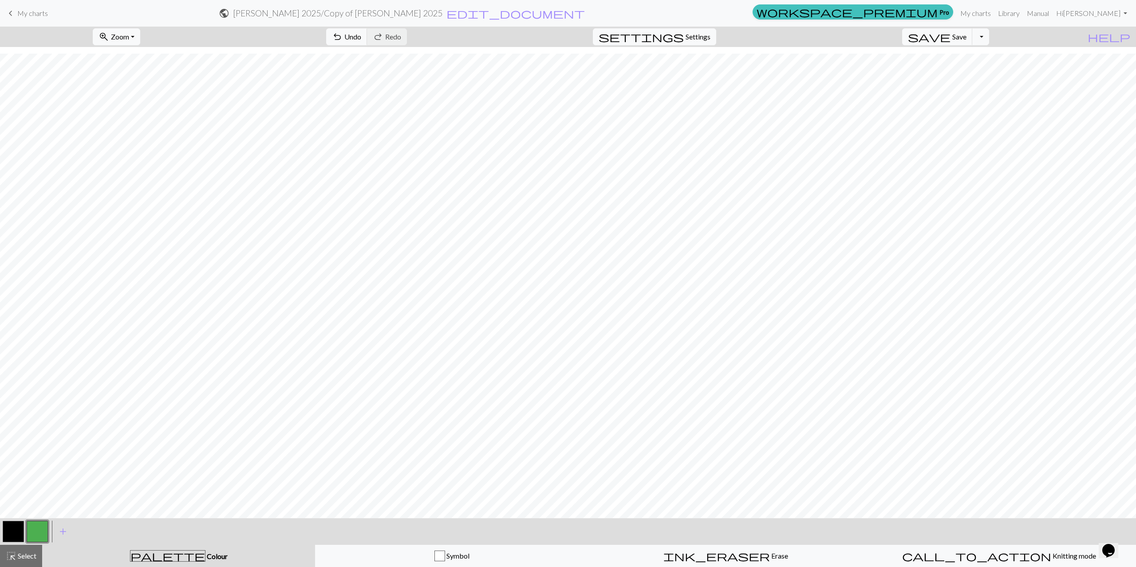
click at [205, 553] on span "Colour" at bounding box center [216, 556] width 22 height 8
click at [140, 43] on button "zoom_in Zoom Zoom" at bounding box center [116, 36] width 47 height 17
click at [140, 59] on button "Fit all" at bounding box center [128, 56] width 70 height 14
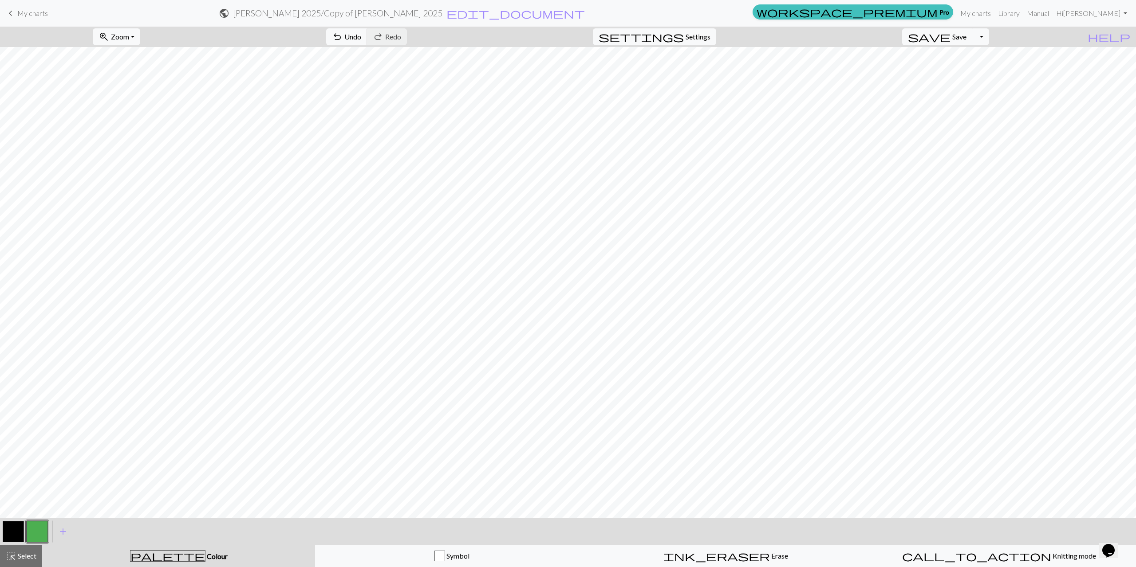
click at [8, 528] on button "button" at bounding box center [13, 531] width 21 height 21
